Goal: Information Seeking & Learning: Learn about a topic

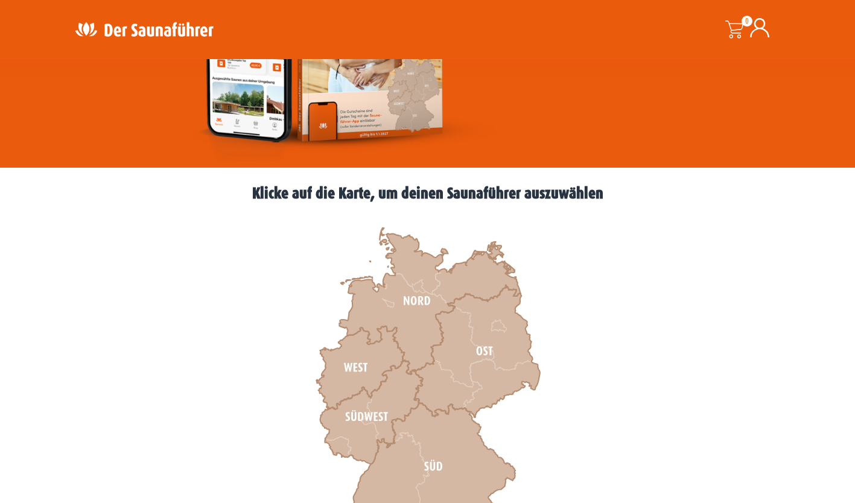
click at [407, 289] on icon at bounding box center [429, 301] width 181 height 147
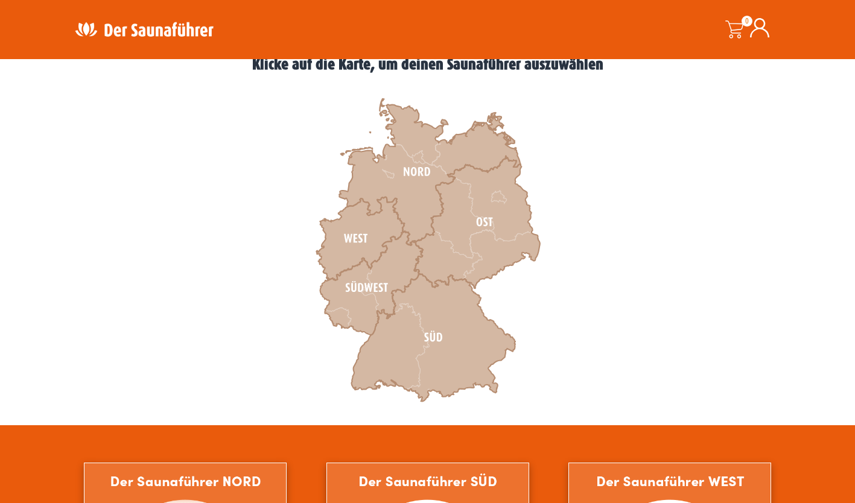
scroll to position [347, 0]
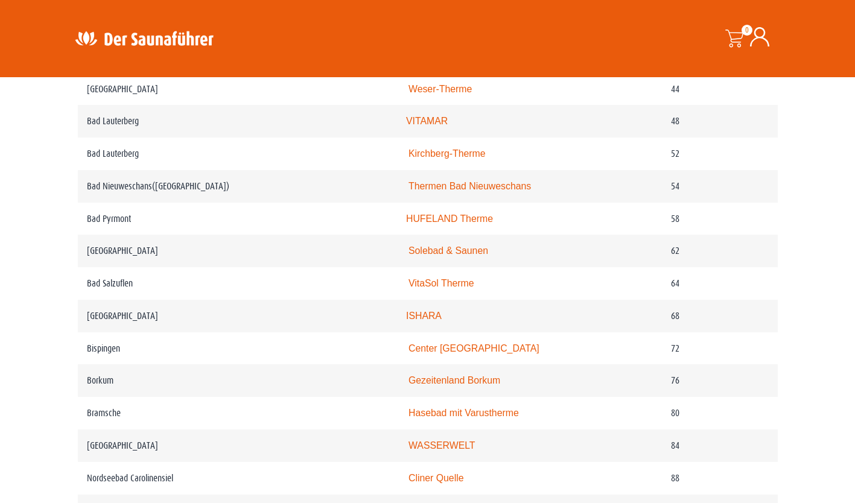
scroll to position [824, 0]
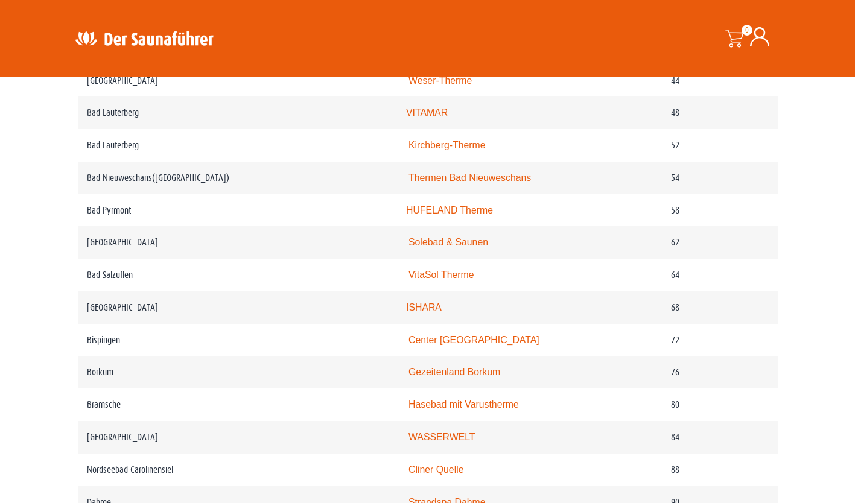
click at [486, 367] on link "Gezeitenland Borkum" at bounding box center [454, 372] width 92 height 10
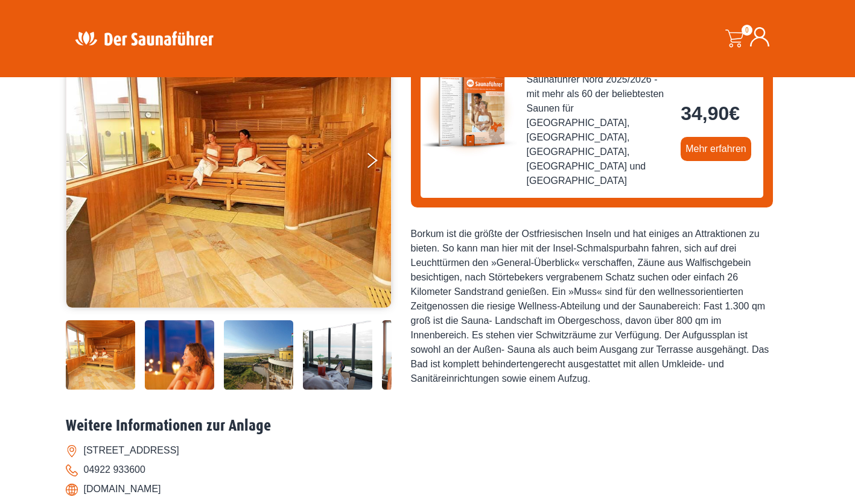
scroll to position [154, 0]
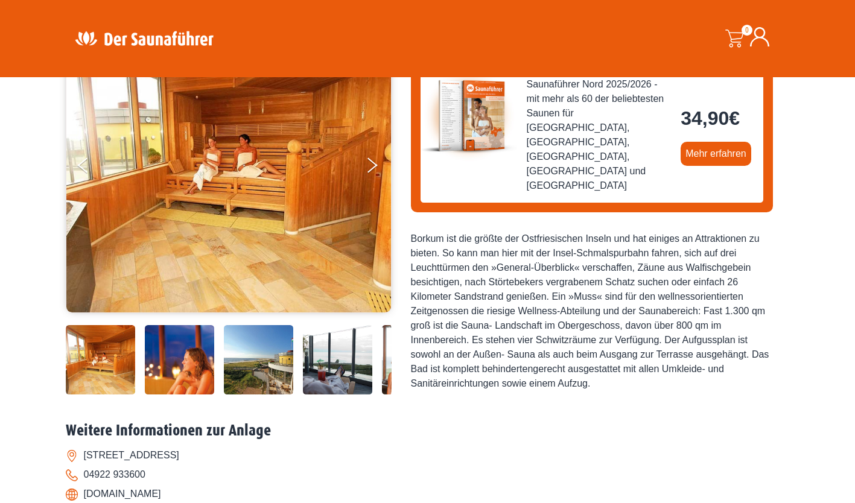
click at [372, 168] on icon "Next" at bounding box center [372, 168] width 10 height 8
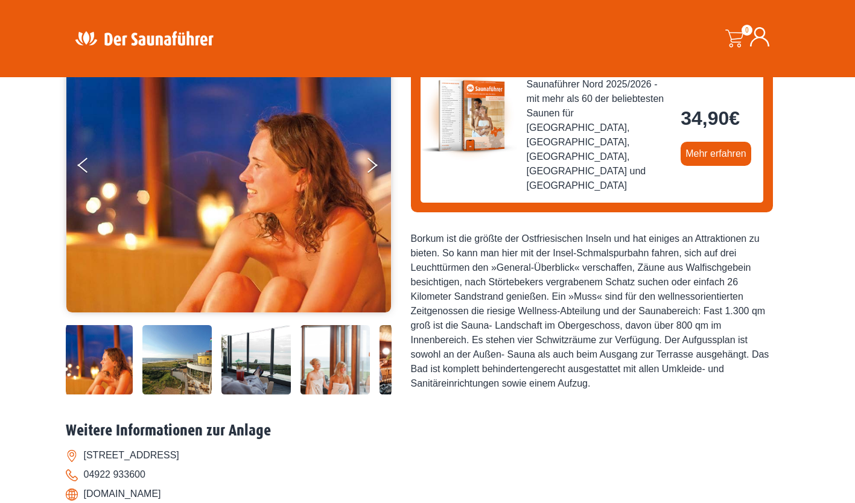
click at [376, 168] on button "Next" at bounding box center [380, 168] width 30 height 30
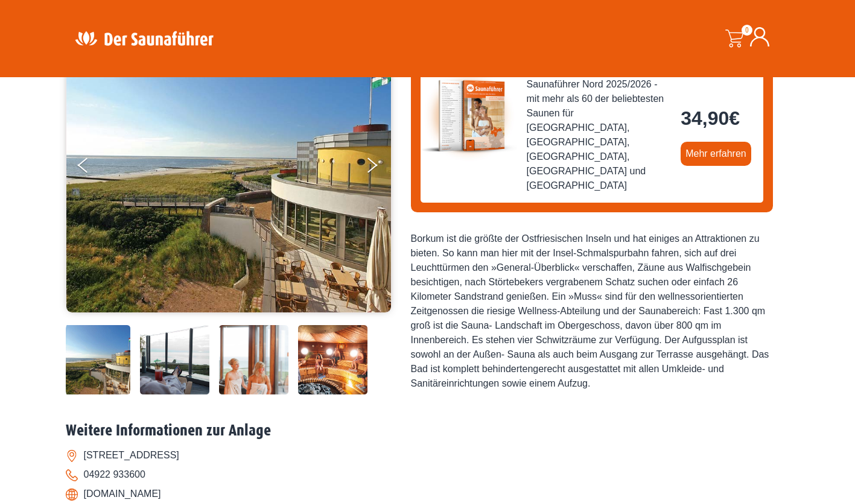
click at [376, 166] on button "Next" at bounding box center [380, 168] width 30 height 30
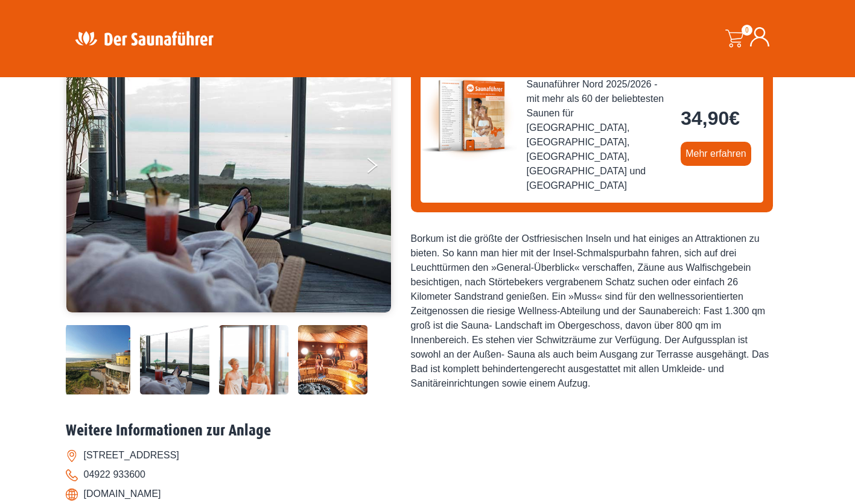
click at [376, 165] on button "Next" at bounding box center [380, 168] width 30 height 30
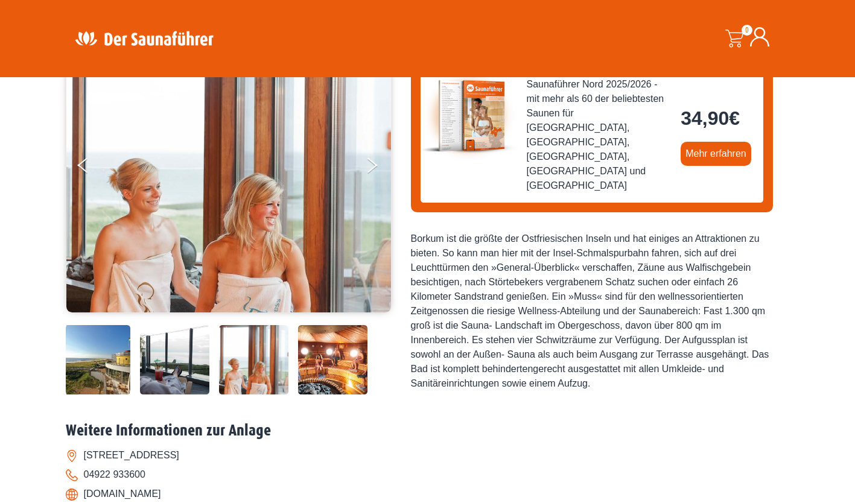
click at [378, 165] on button "Next" at bounding box center [380, 168] width 30 height 30
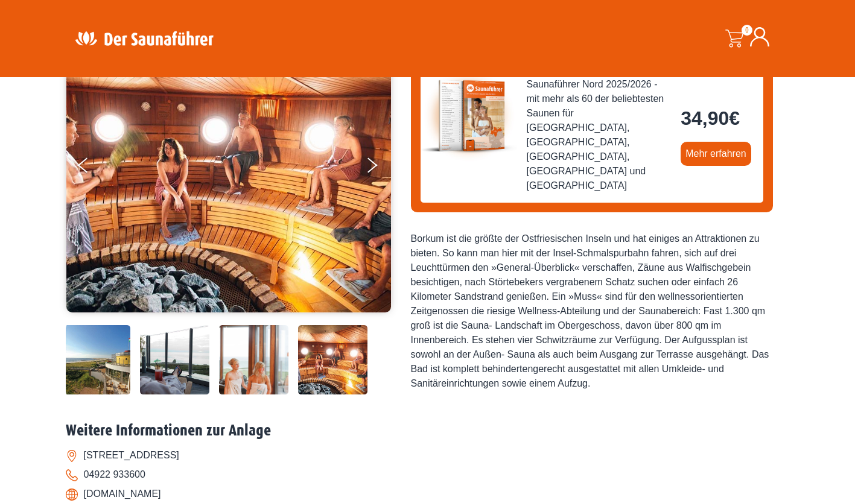
click at [376, 171] on button "Next" at bounding box center [380, 168] width 30 height 30
click at [373, 171] on button "Next" at bounding box center [380, 168] width 30 height 30
click at [371, 162] on icon "Next" at bounding box center [372, 161] width 10 height 8
